Goal: Task Accomplishment & Management: Use online tool/utility

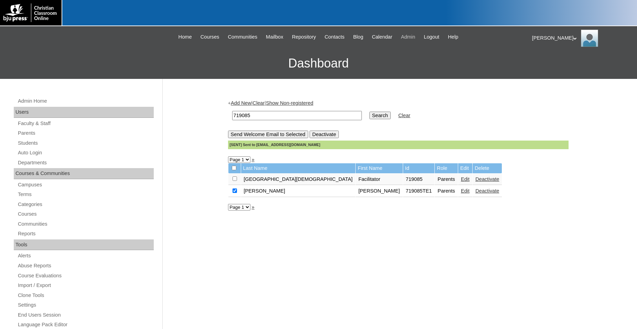
click at [415, 38] on span "Admin" at bounding box center [408, 37] width 14 height 8
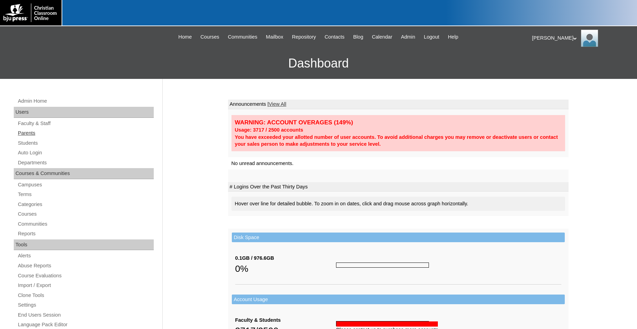
click at [29, 134] on link "Parents" at bounding box center [85, 133] width 137 height 9
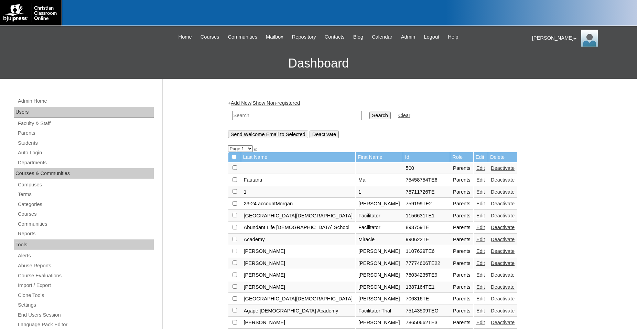
click at [304, 117] on input "text" at bounding box center [297, 115] width 130 height 9
type input "[EMAIL_ADDRESS][DOMAIN_NAME]"
click at [370, 111] on input "Search" at bounding box center [380, 115] width 21 height 8
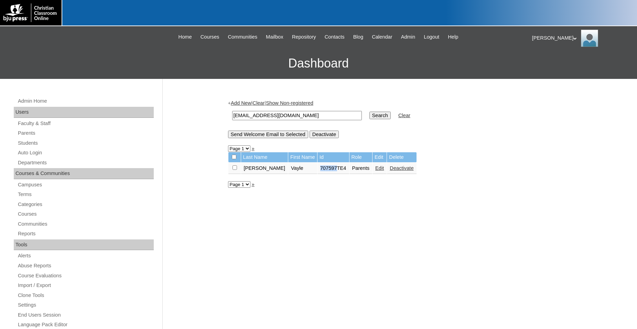
drag, startPoint x: 321, startPoint y: 171, endPoint x: 303, endPoint y: 171, distance: 18.6
click at [318, 171] on td "707597TE4" at bounding box center [334, 168] width 32 height 12
copy td "707597"
click at [32, 143] on link "Students" at bounding box center [85, 143] width 137 height 9
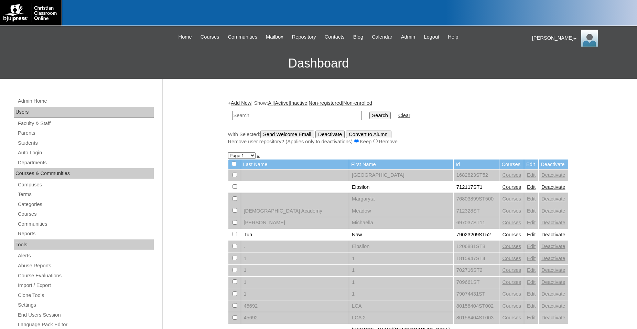
click at [251, 115] on input "text" at bounding box center [297, 115] width 130 height 9
type input "717785"
click at [370, 111] on input "Search" at bounding box center [380, 115] width 21 height 8
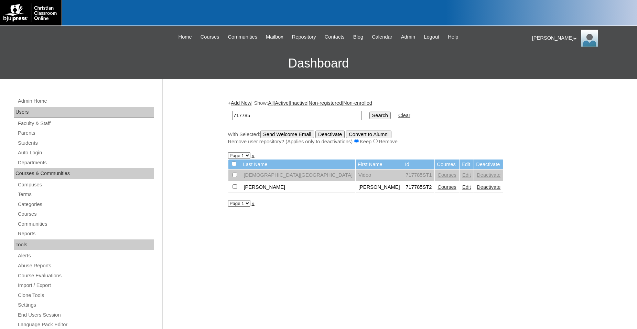
click at [438, 188] on link "Courses" at bounding box center [447, 187] width 19 height 6
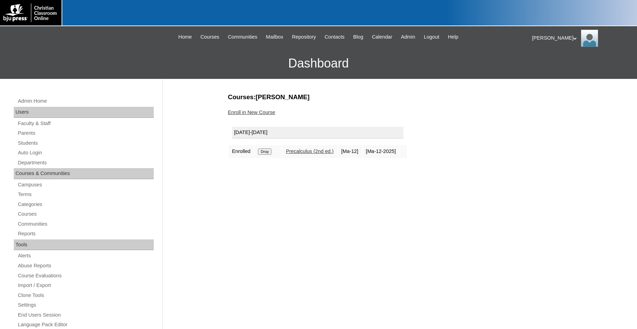
click at [199, 141] on div "Admin Home Users Faculty & Staff Parents Students Auto Login Departments Course…" at bounding box center [318, 316] width 637 height 474
click at [31, 143] on link "Students" at bounding box center [85, 143] width 137 height 9
